Goal: Task Accomplishment & Management: Manage account settings

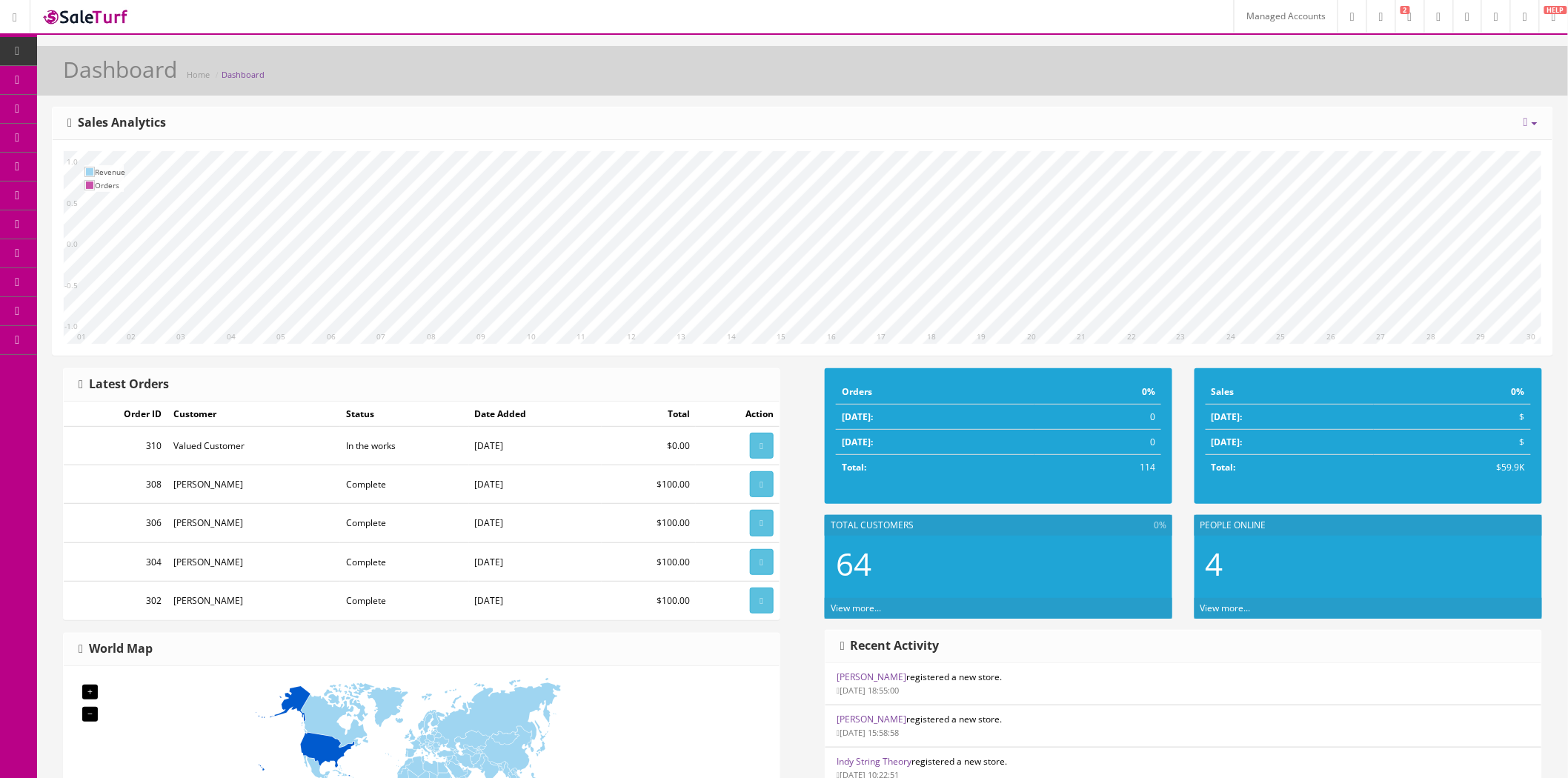
click at [1234, 24] on link "Managed Accounts" at bounding box center [1286, 16] width 104 height 33
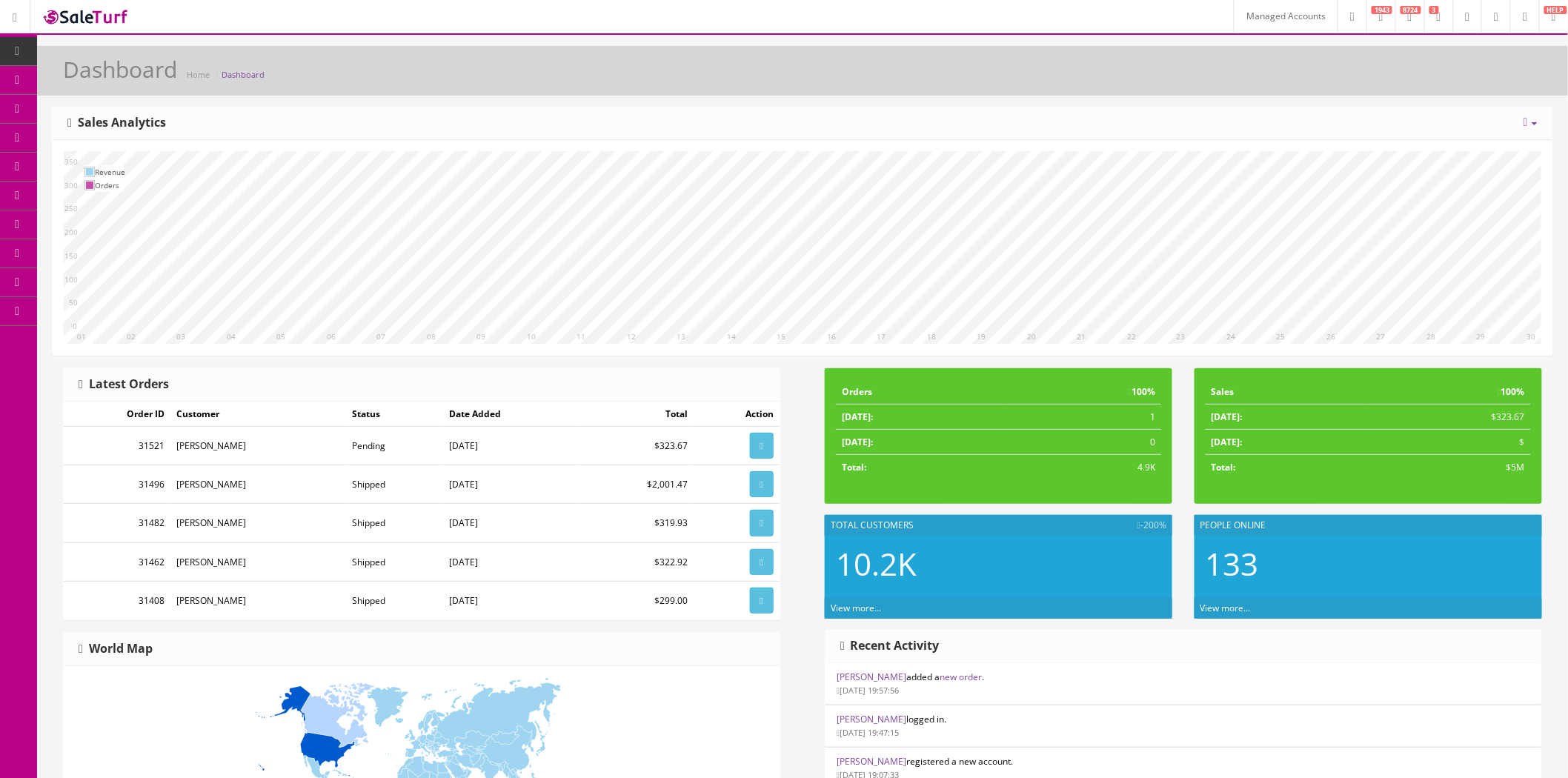
click at [1524, 20] on icon at bounding box center [1525, 17] width 4 height 9
click at [1451, 62] on link "Billing" at bounding box center [1464, 63] width 148 height 17
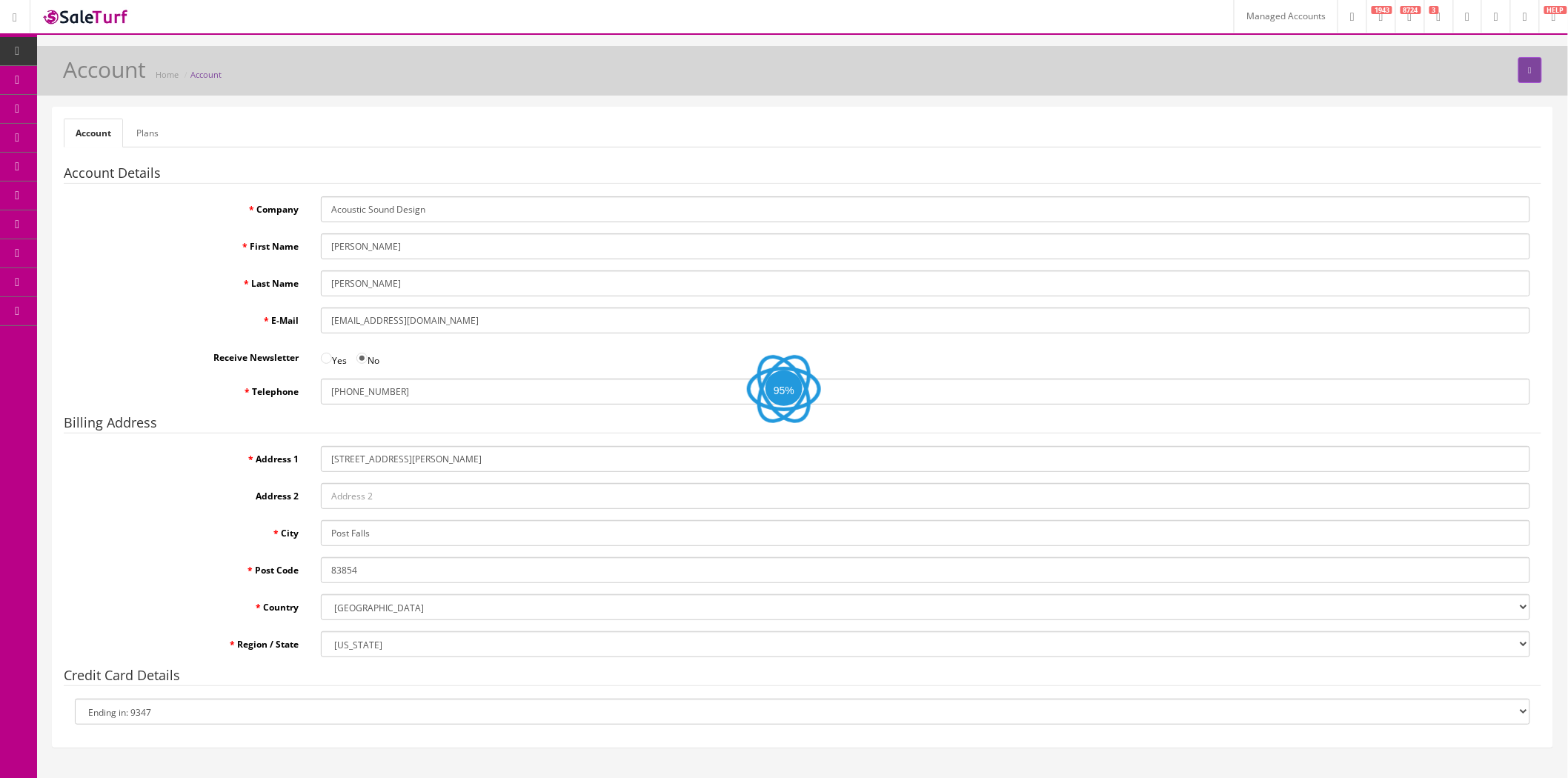
click at [462, 209] on input "Acoustic Sound Design" at bounding box center [926, 208] width 1209 height 26
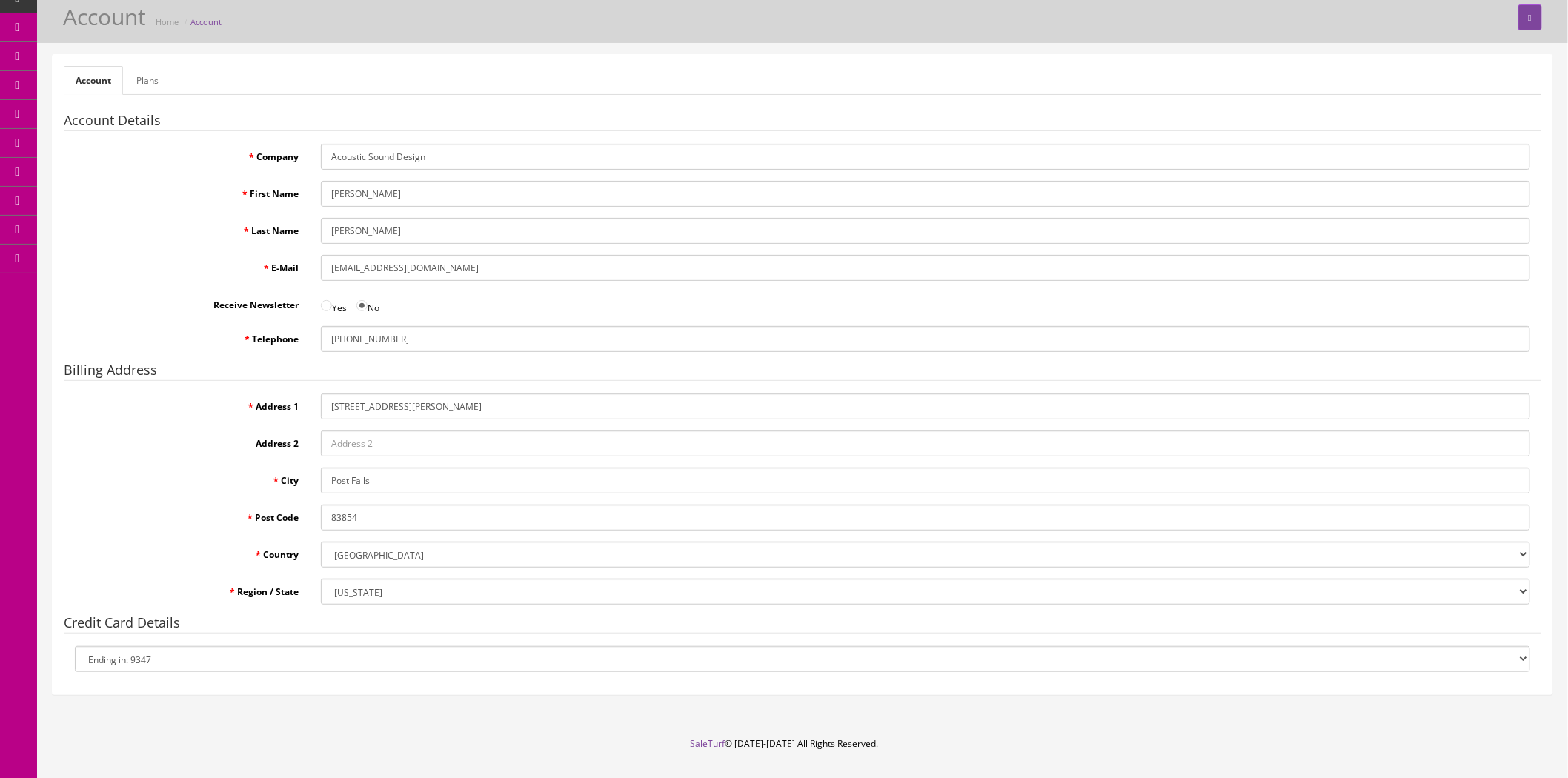
scroll to position [85, 0]
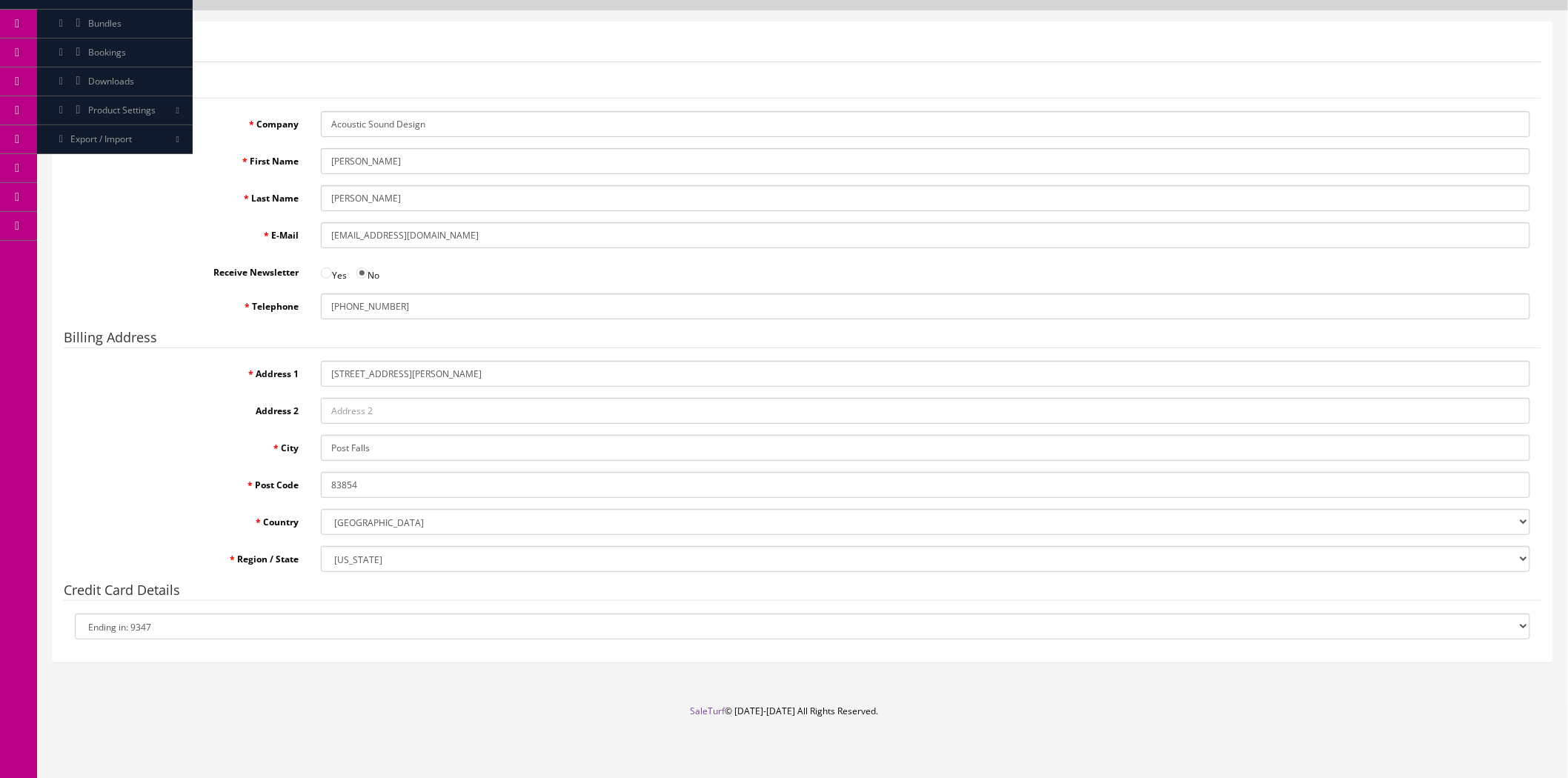
click at [209, 623] on select "Ending in: 9347 New Card" at bounding box center [802, 626] width 1456 height 26
click at [166, 556] on label "Region / State" at bounding box center [186, 556] width 246 height 20
click at [321, 556] on select "--- Please Select --- Alabama Alaska American Samoa Arizona Arkansas Armed Forc…" at bounding box center [926, 559] width 1209 height 26
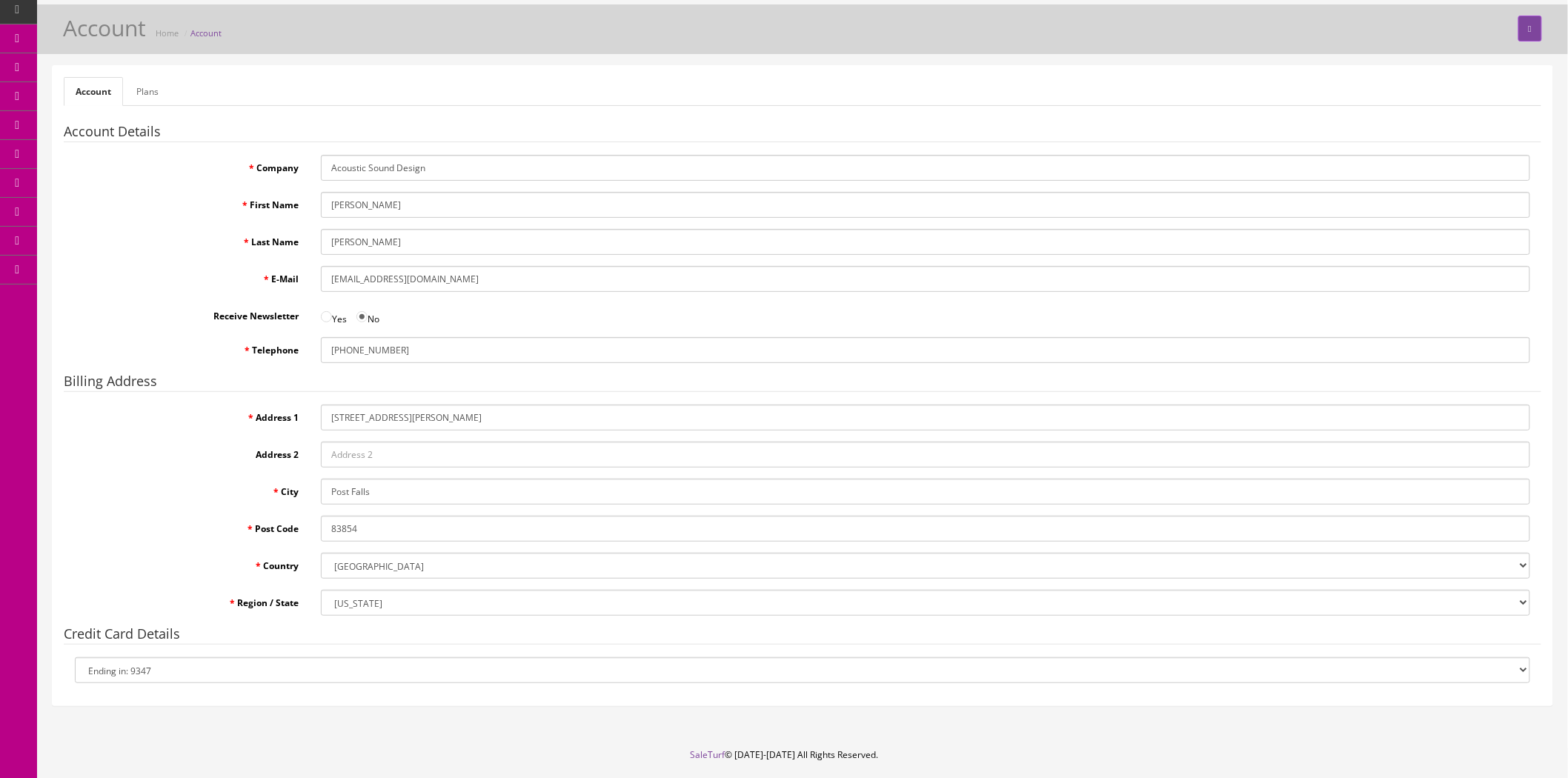
scroll to position [0, 0]
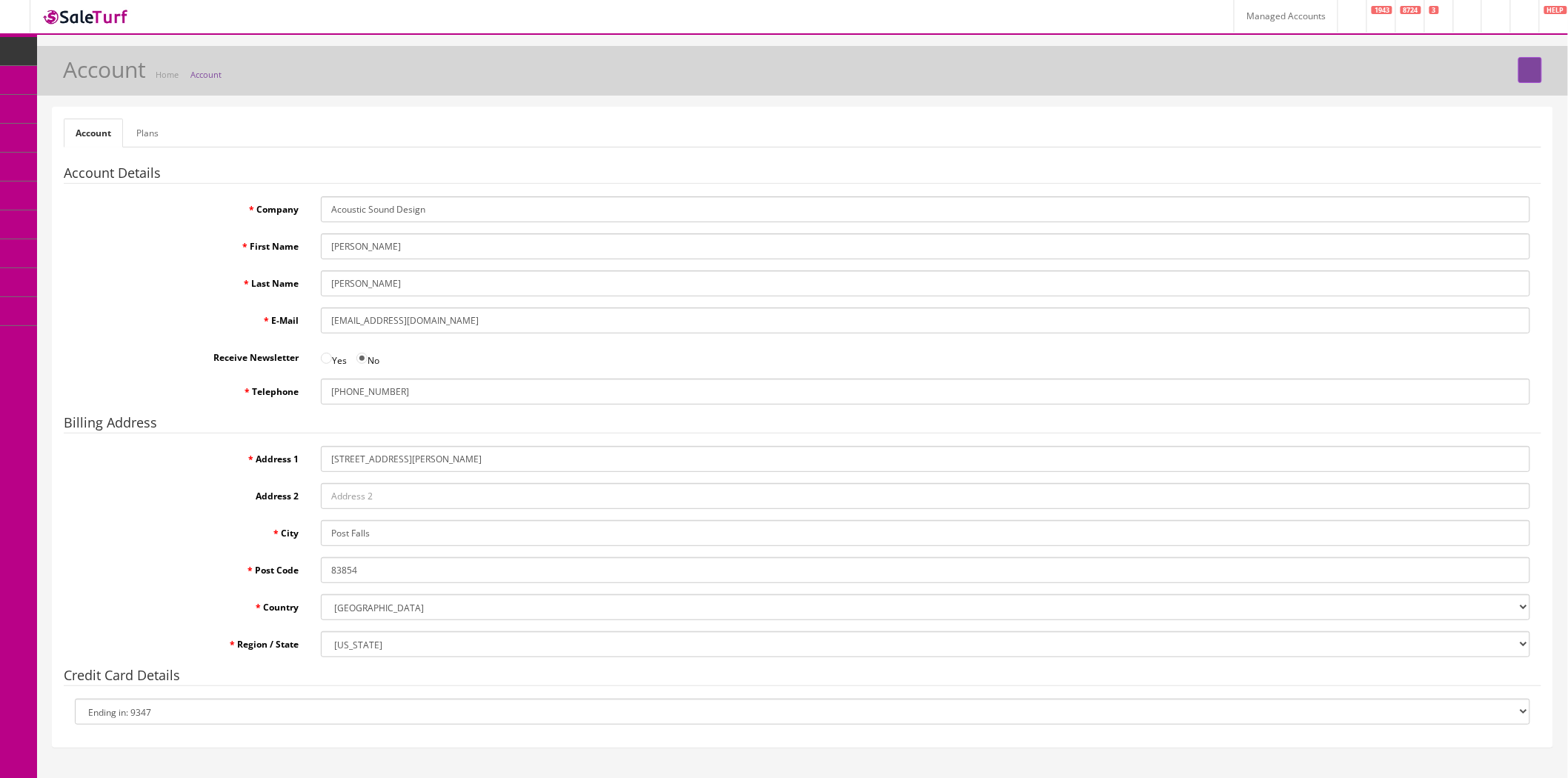
click at [160, 129] on link "Plans" at bounding box center [147, 133] width 46 height 29
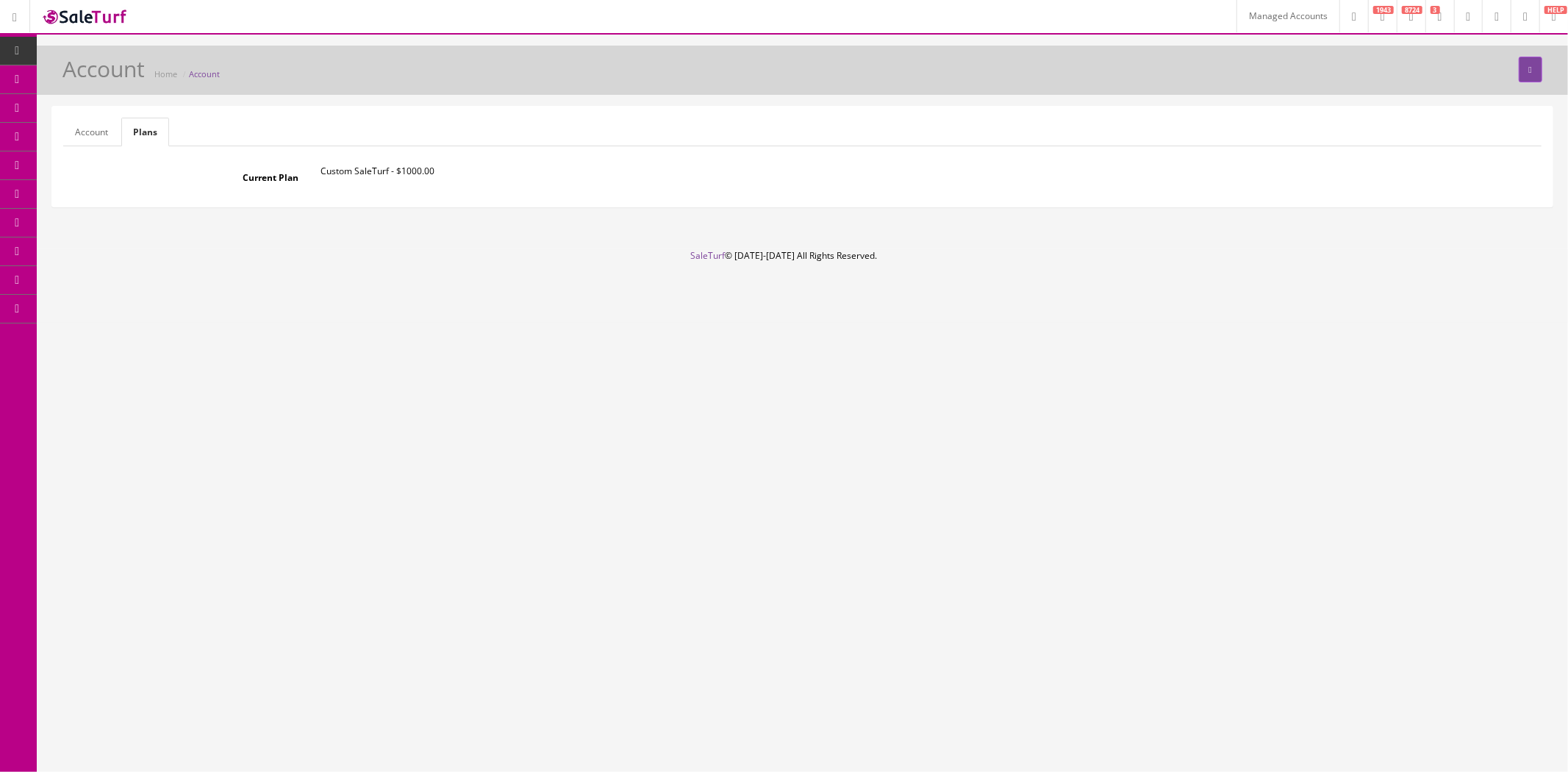
click at [96, 133] on link "Account" at bounding box center [92, 132] width 56 height 29
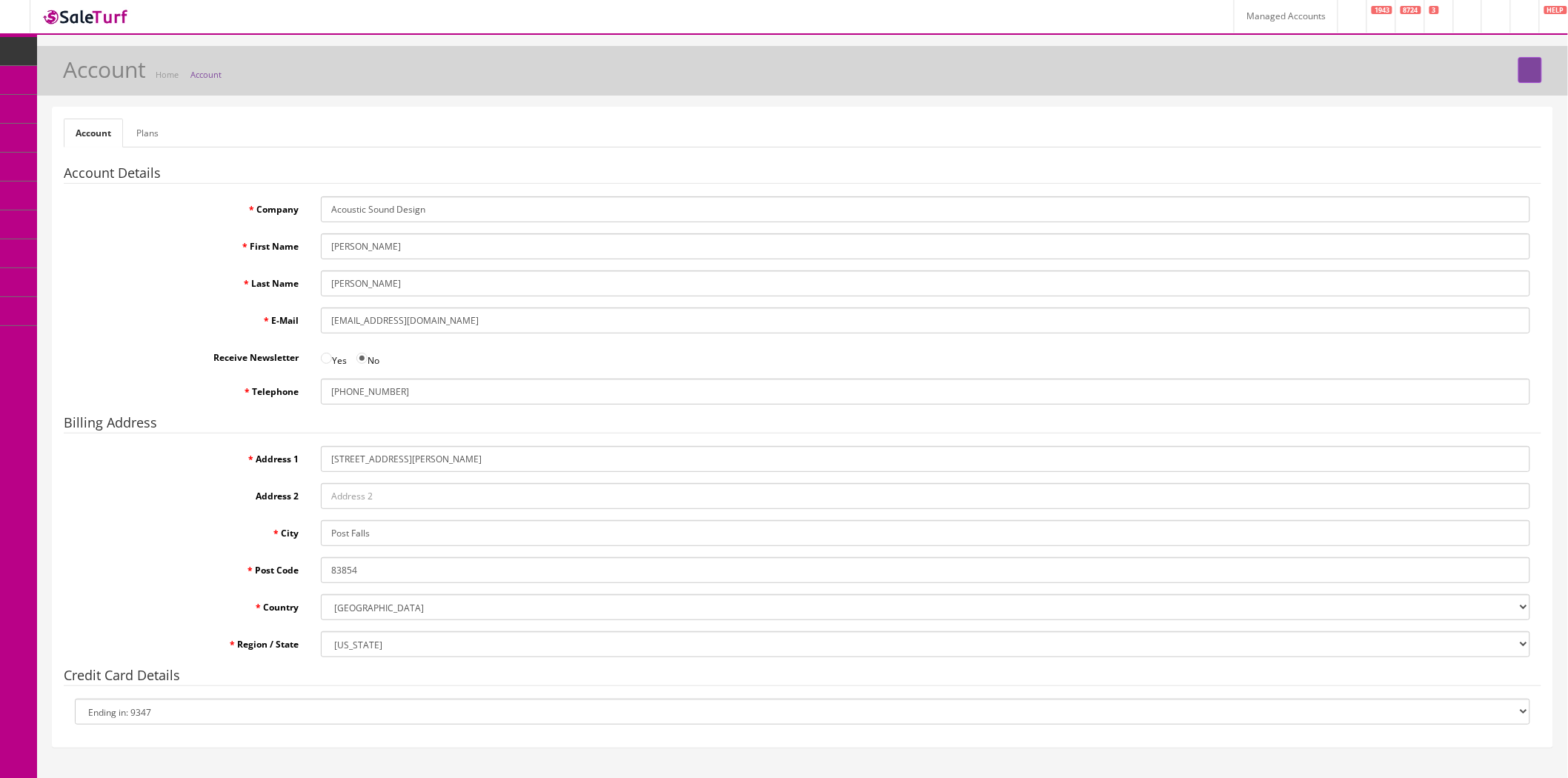
click at [153, 136] on link "Plans" at bounding box center [147, 133] width 46 height 29
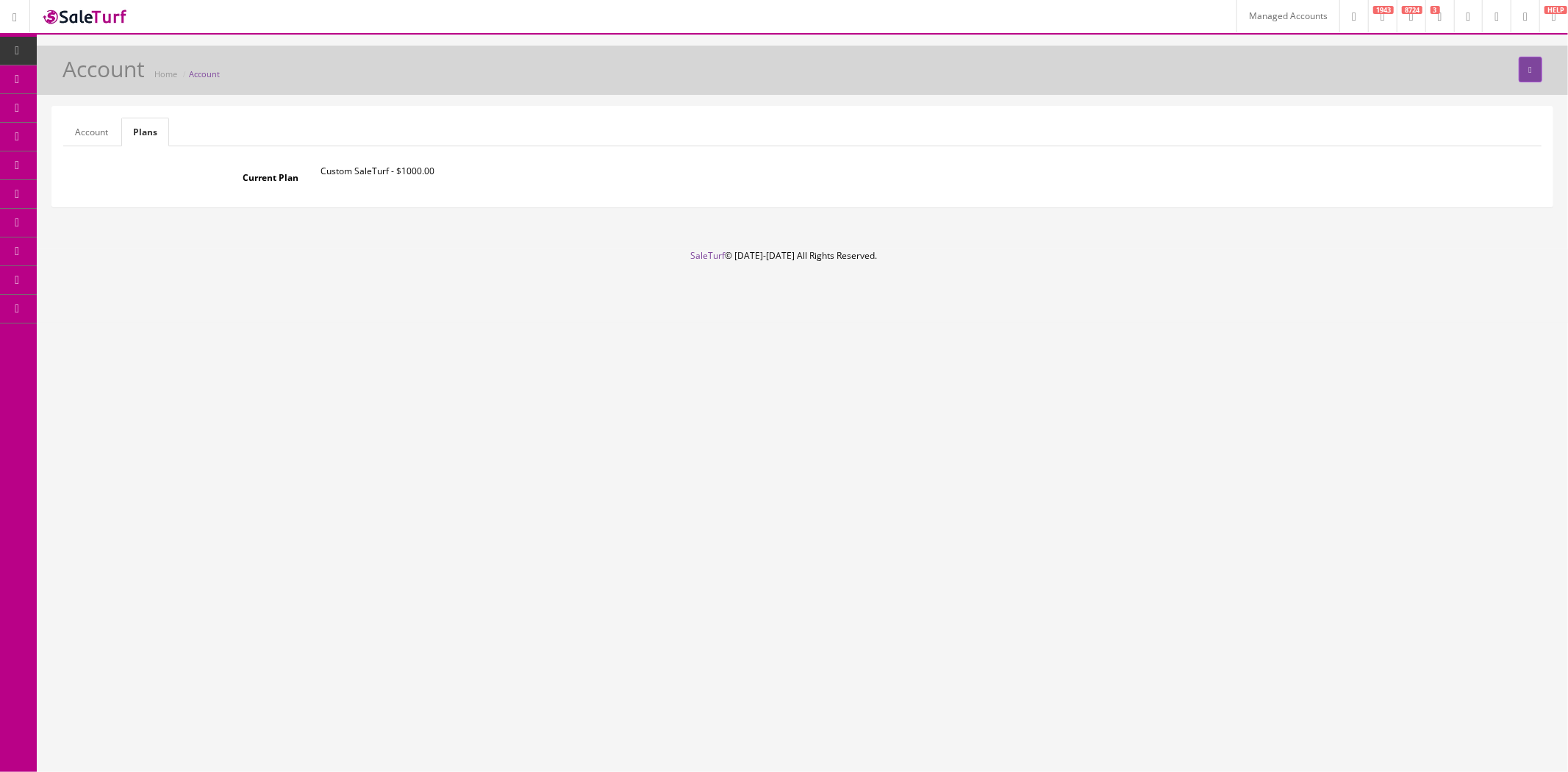
click at [99, 134] on link "Account" at bounding box center [92, 132] width 56 height 29
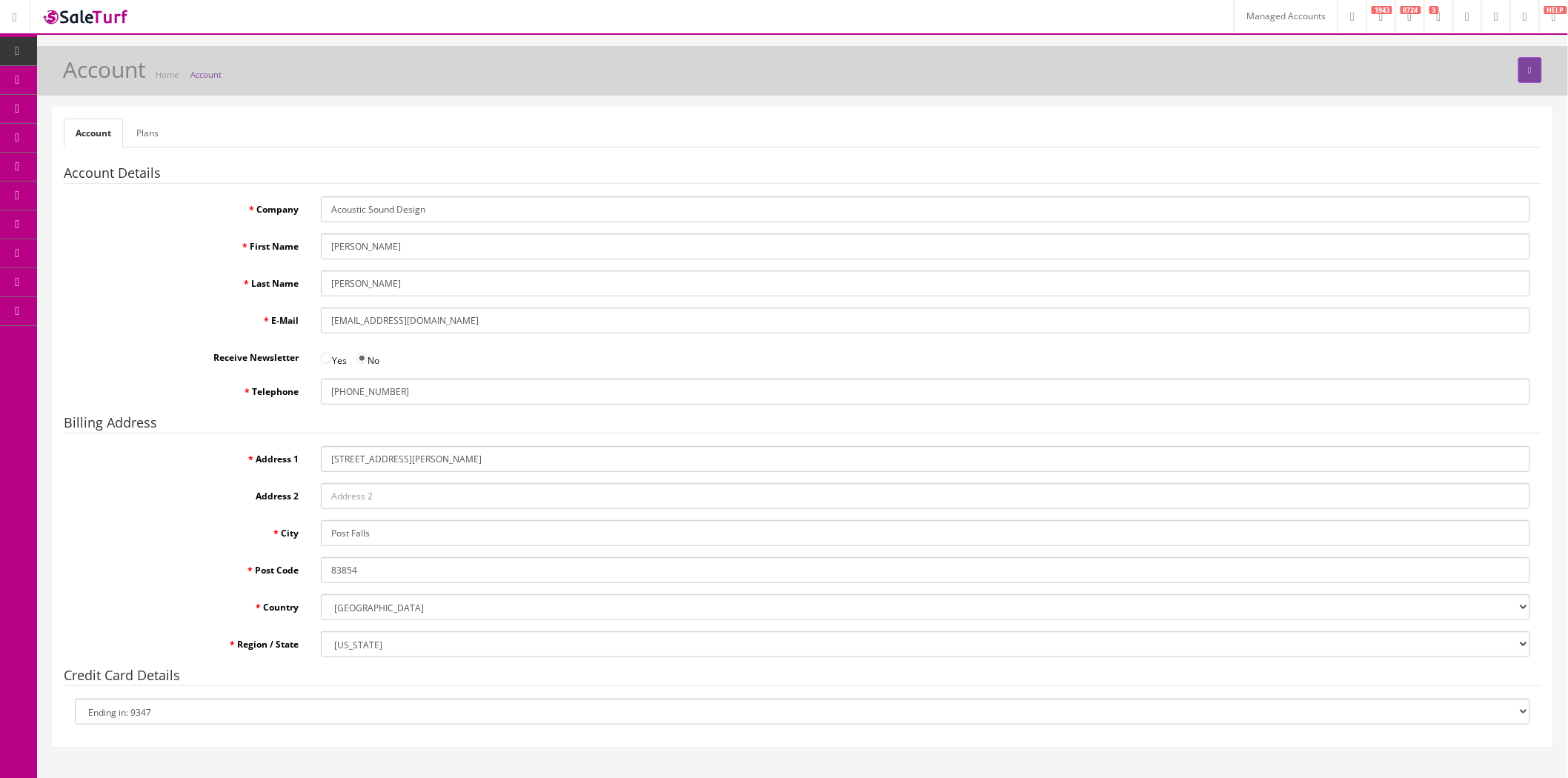
click at [223, 132] on ul "Account Plans" at bounding box center [803, 133] width 1478 height 29
click at [160, 134] on link "Plans" at bounding box center [147, 133] width 46 height 29
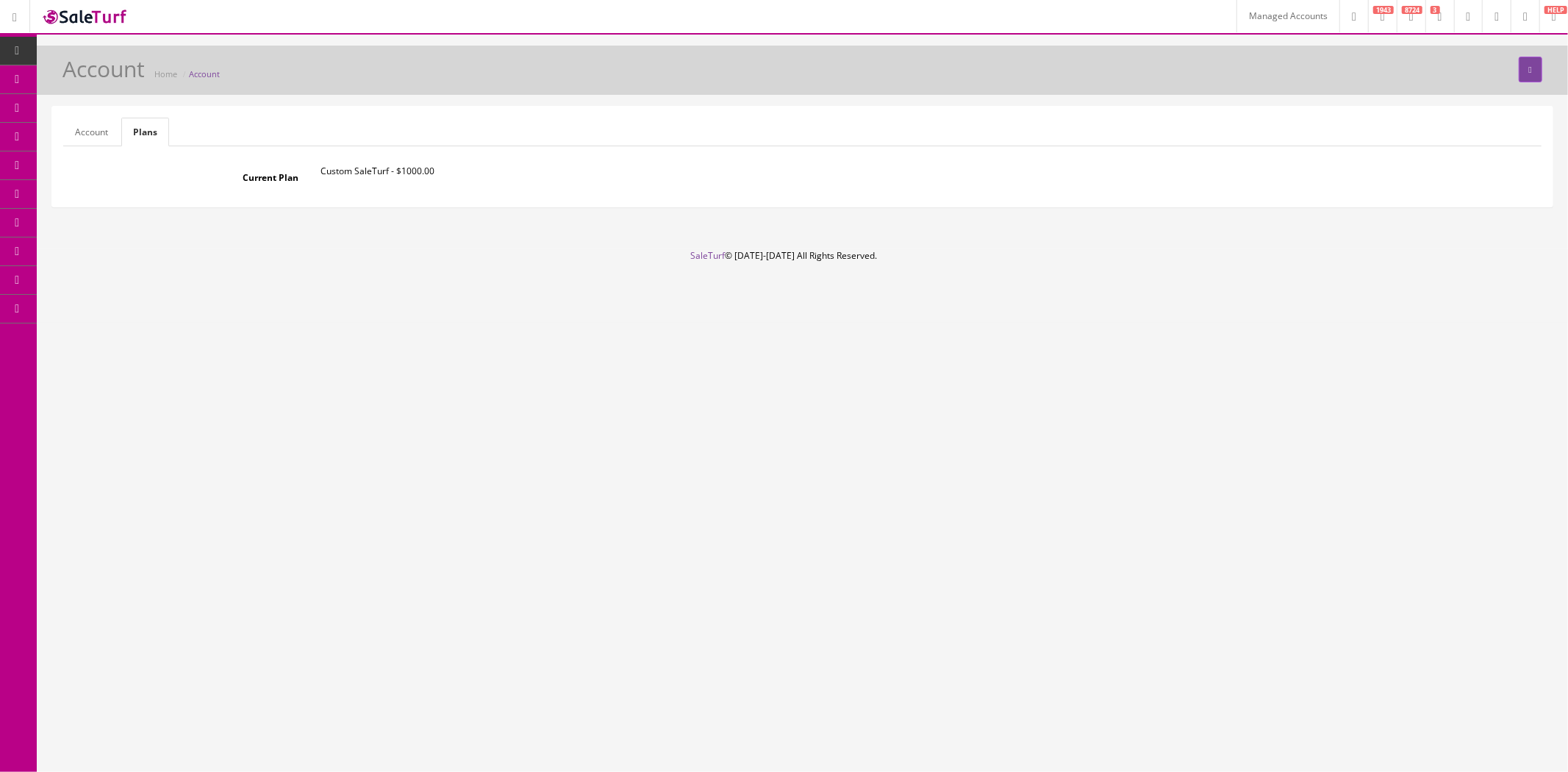
click at [100, 133] on link "Account" at bounding box center [92, 132] width 56 height 29
